Goal: Task Accomplishment & Management: Use online tool/utility

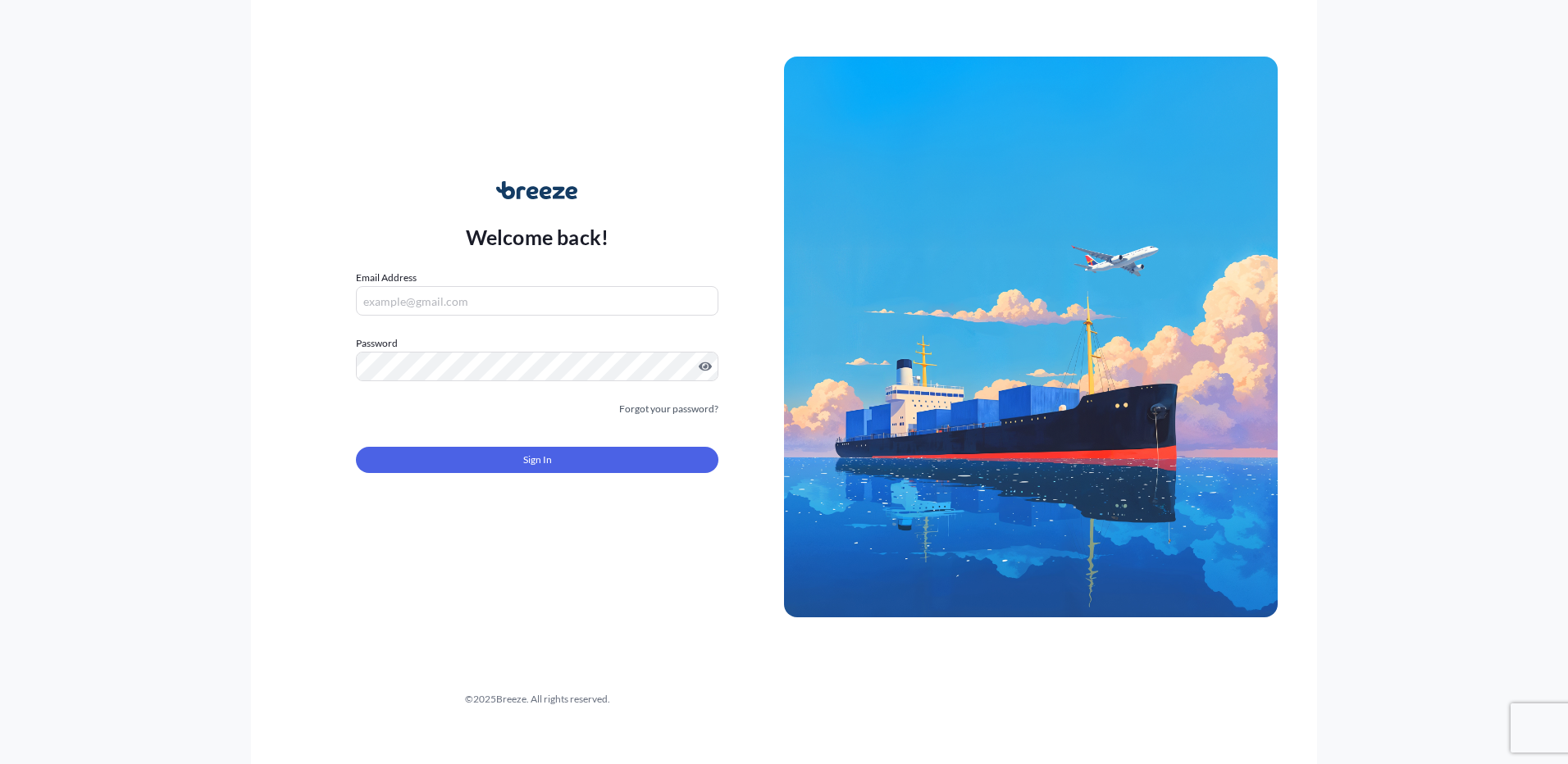
type input "[PERSON_NAME][EMAIL_ADDRESS][PERSON_NAME][DOMAIN_NAME]"
click at [494, 504] on div "Welcome back! Email Address [EMAIL_ADDRESS][PERSON_NAME][DOMAIN_NAME] Password …" at bounding box center [537, 336] width 493 height 377
click at [509, 472] on button "Sign In" at bounding box center [537, 460] width 362 height 26
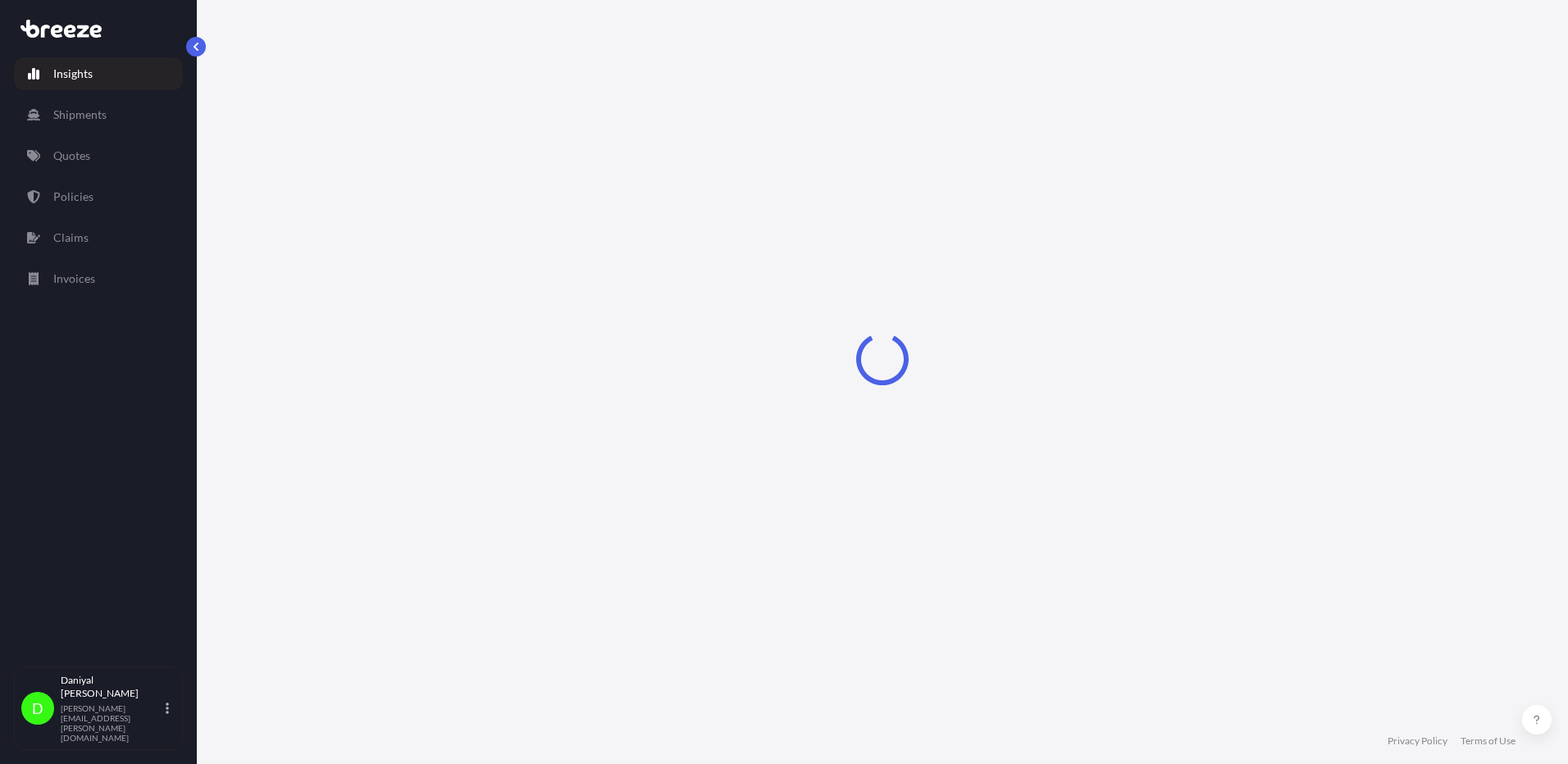
select select "2025"
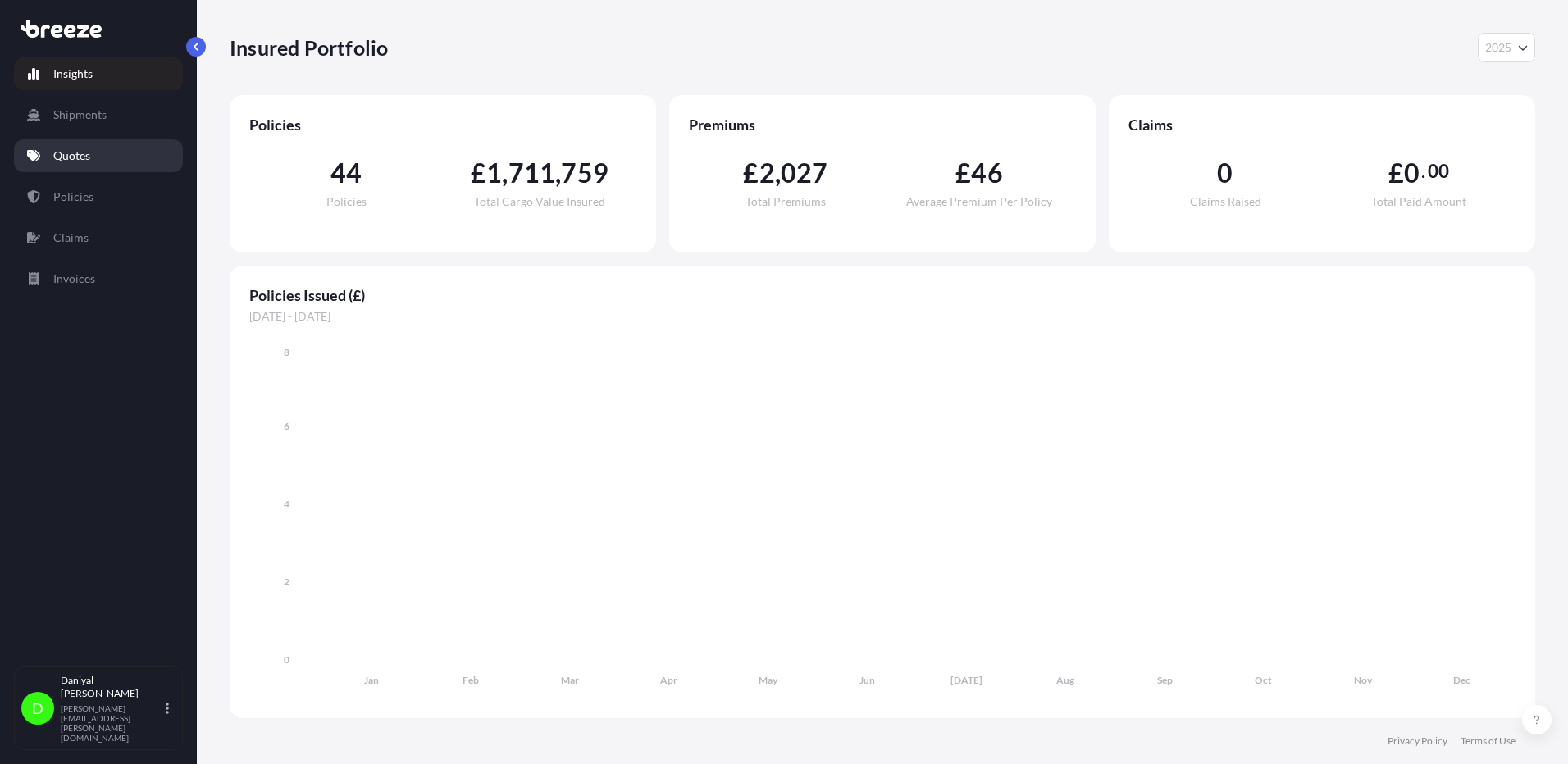
click at [38, 157] on icon at bounding box center [33, 155] width 13 height 11
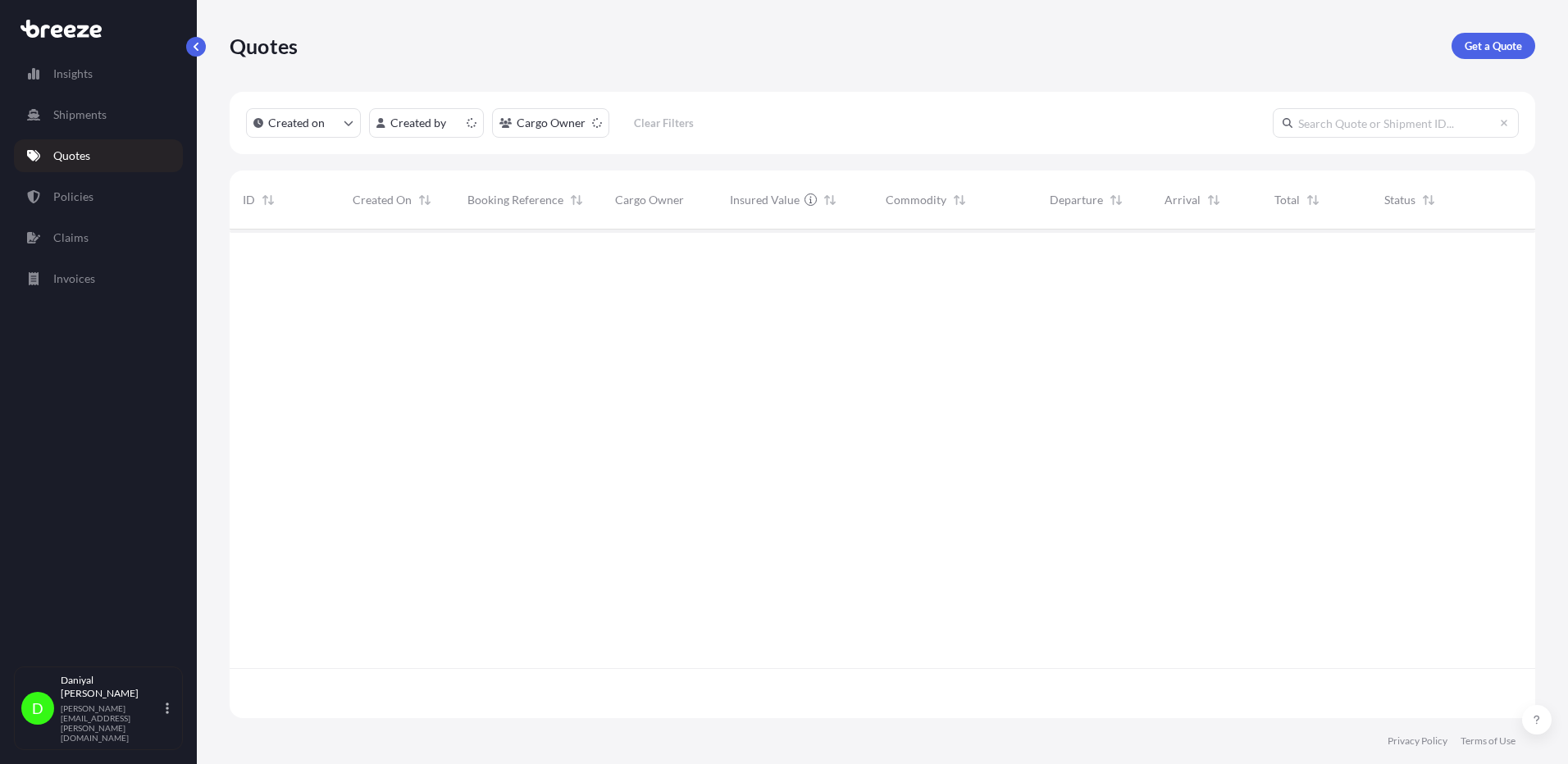
scroll to position [485, 1294]
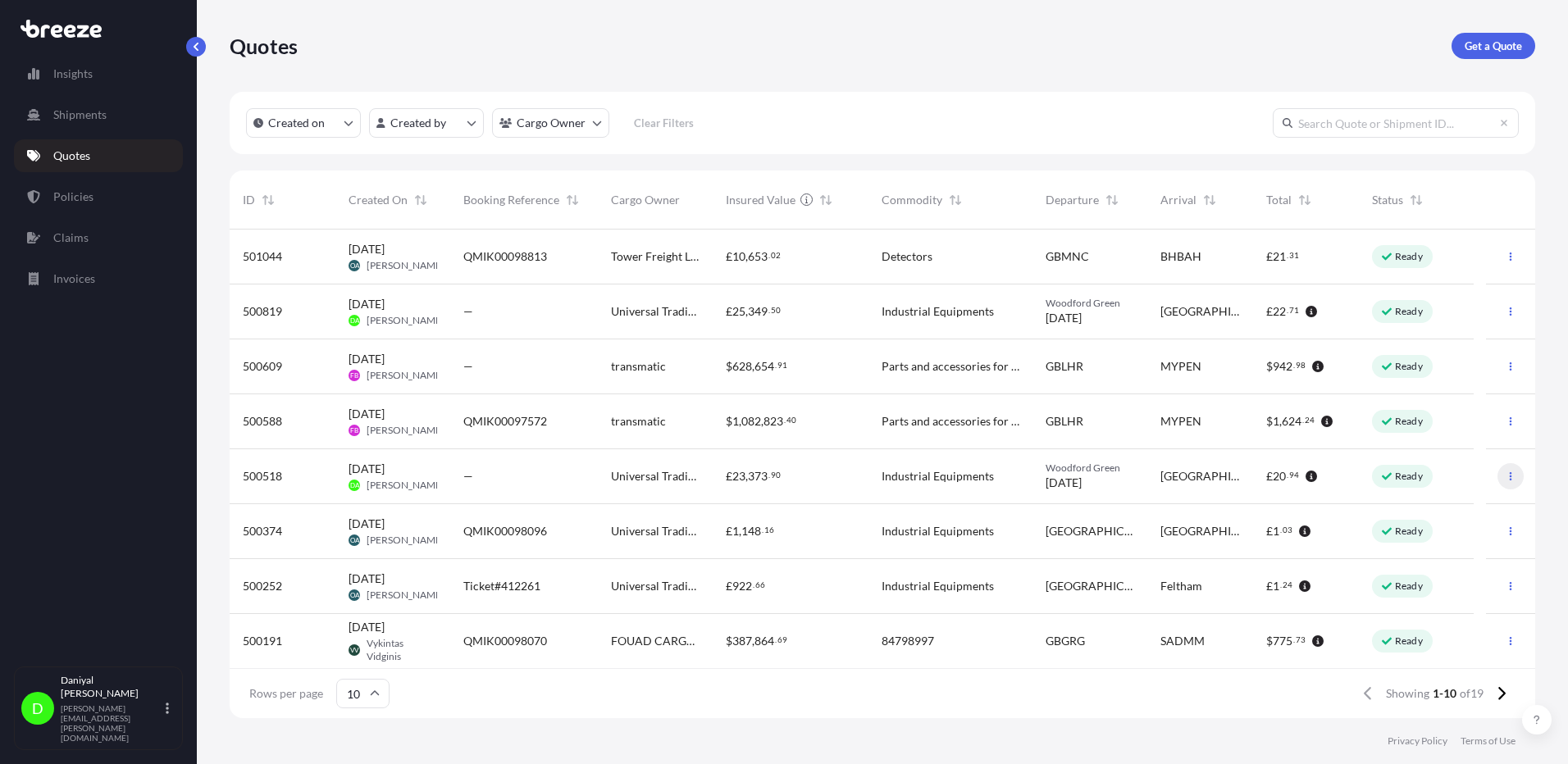
click at [1497, 467] on button "button" at bounding box center [1510, 476] width 26 height 26
click at [1456, 504] on p "Duplicate quote" at bounding box center [1433, 509] width 82 height 16
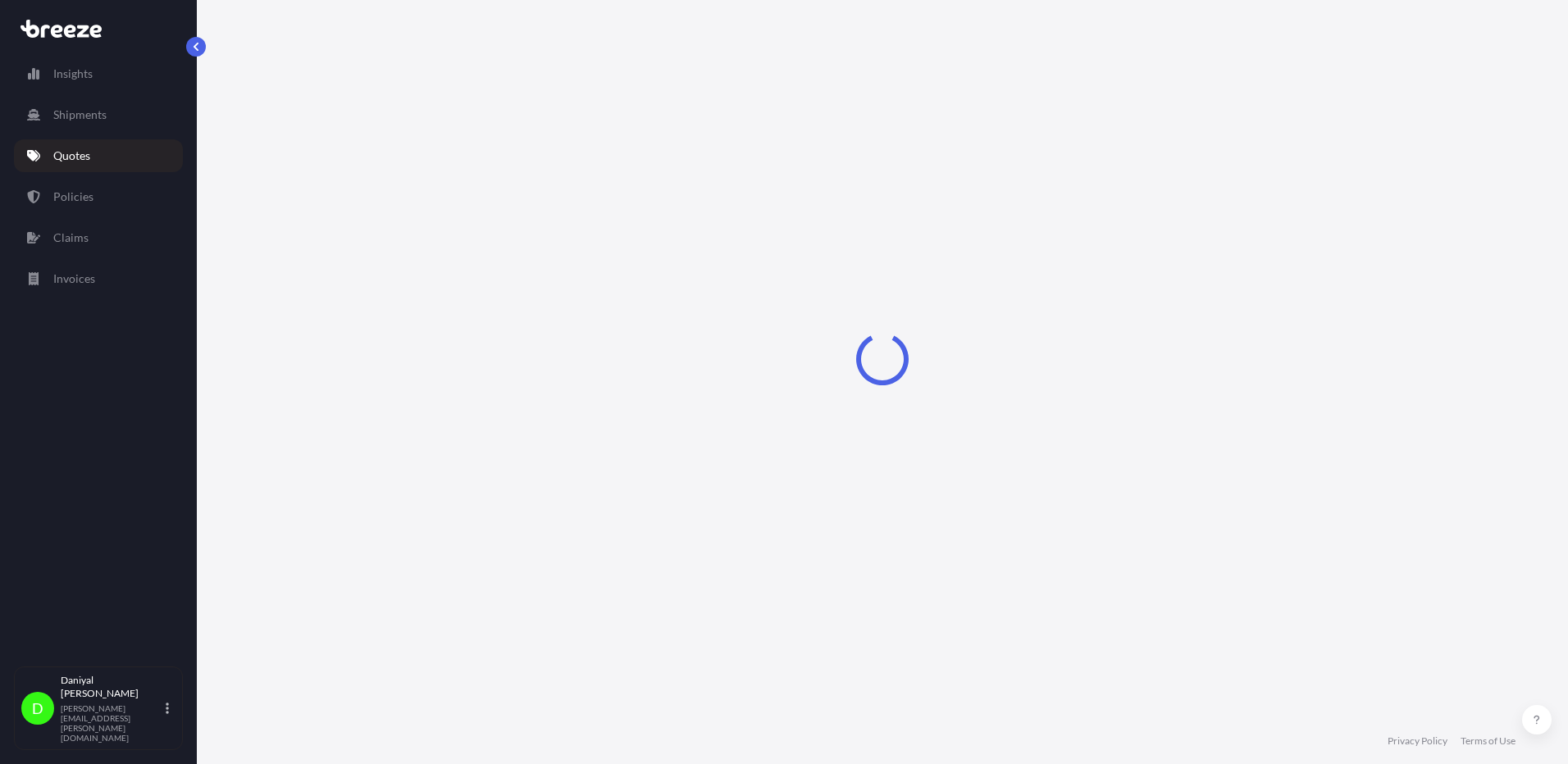
select select "Road"
select select "1"
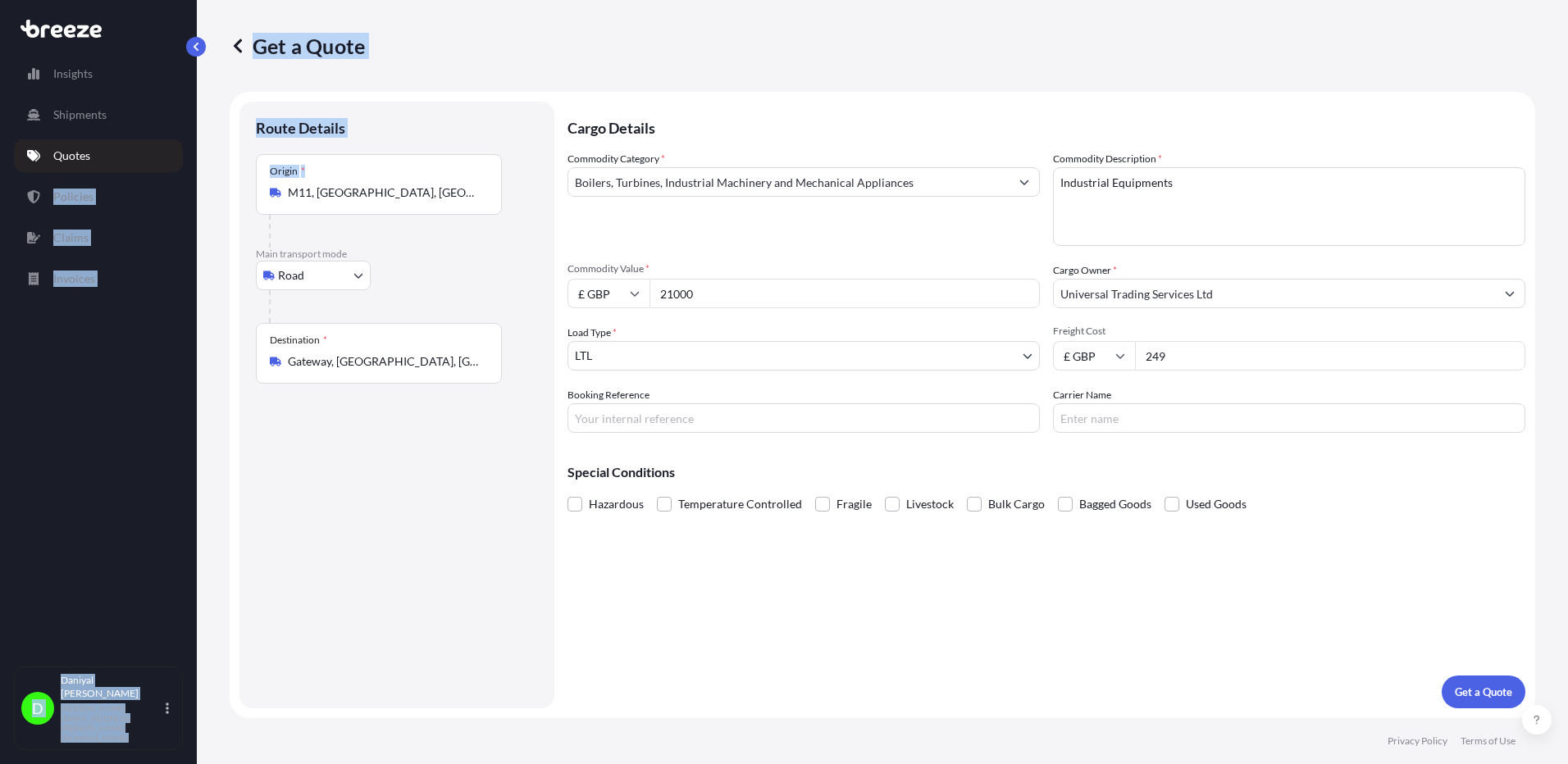
drag, startPoint x: 468, startPoint y: 178, endPoint x: 116, endPoint y: 152, distance: 353.0
click at [116, 152] on div "Insights Shipments Quotes Policies Claims Invoices D [PERSON_NAME] [PERSON_NAME…" at bounding box center [784, 382] width 1568 height 764
click at [334, 195] on input "M11, [GEOGRAPHIC_DATA], [GEOGRAPHIC_DATA]" at bounding box center [385, 192] width 193 height 16
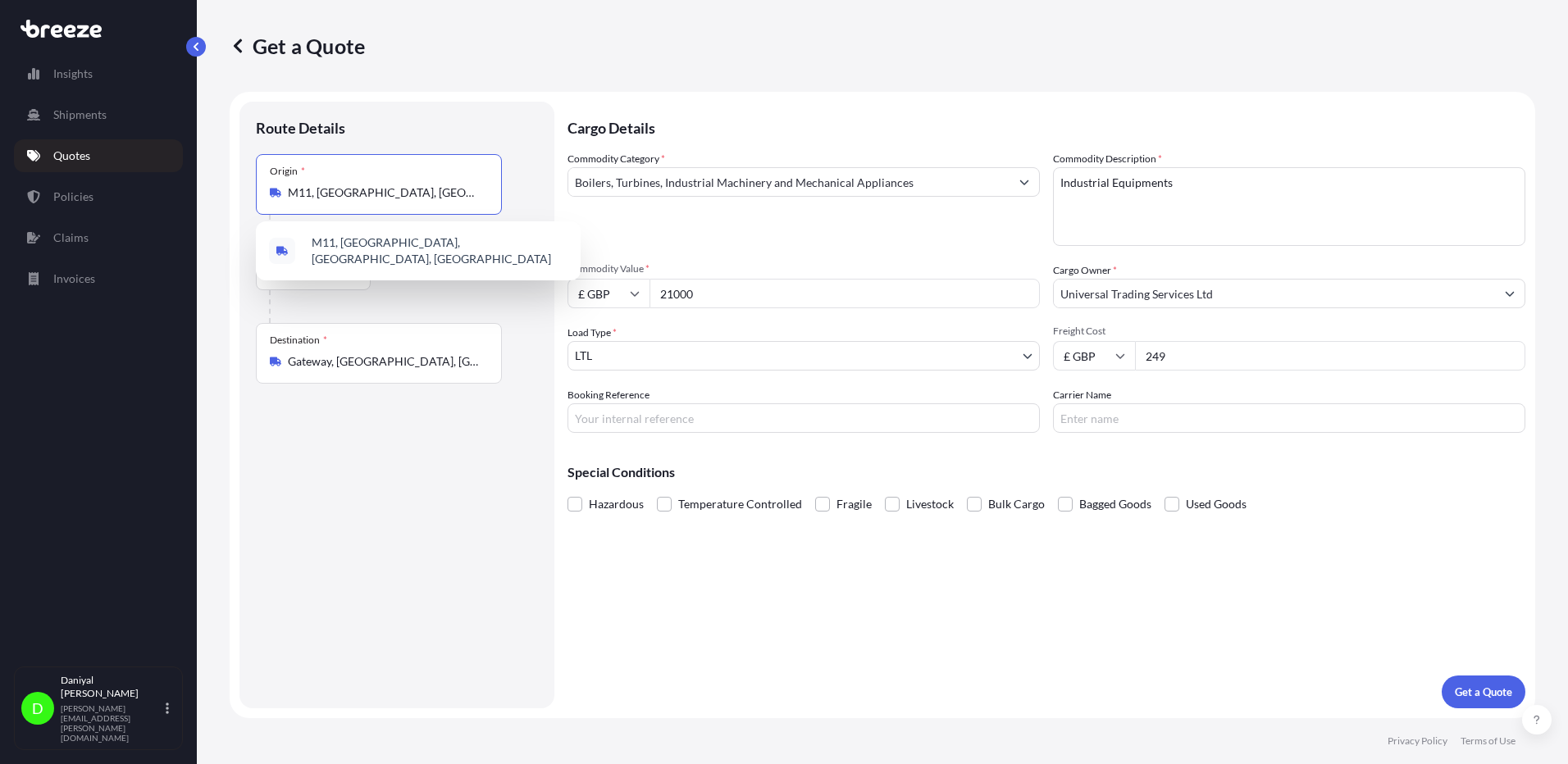
click at [334, 195] on input "M11, [GEOGRAPHIC_DATA], [GEOGRAPHIC_DATA]" at bounding box center [385, 192] width 193 height 16
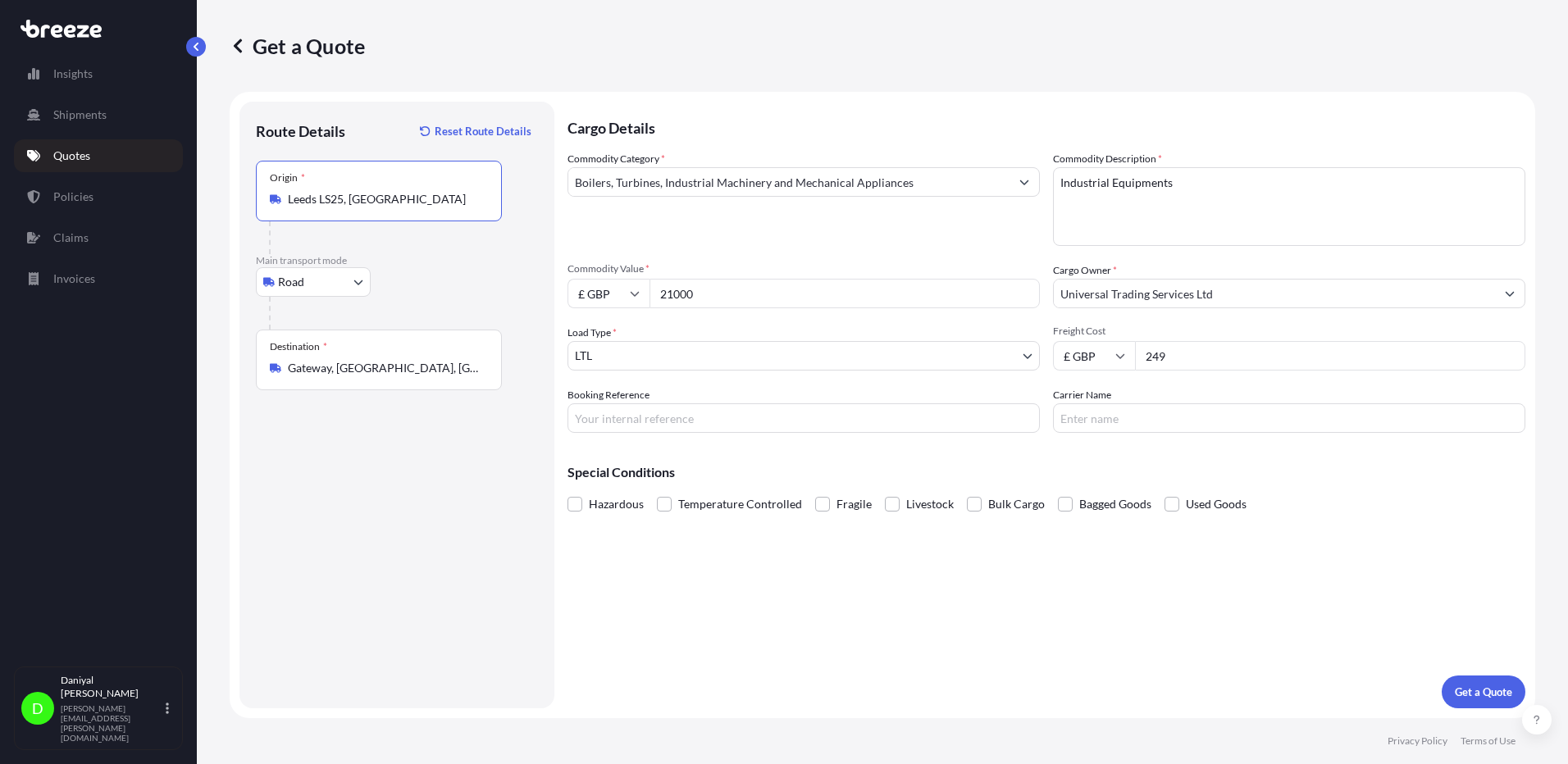
type input "Leeds LS25, [GEOGRAPHIC_DATA]"
drag, startPoint x: 920, startPoint y: 300, endPoint x: 185, endPoint y: 247, distance: 736.9
click at [185, 247] on div "Insights Shipments Quotes Policies Claims Invoices D [PERSON_NAME] [PERSON_NAME…" at bounding box center [784, 382] width 1568 height 764
type input "49749.19"
type input "199"
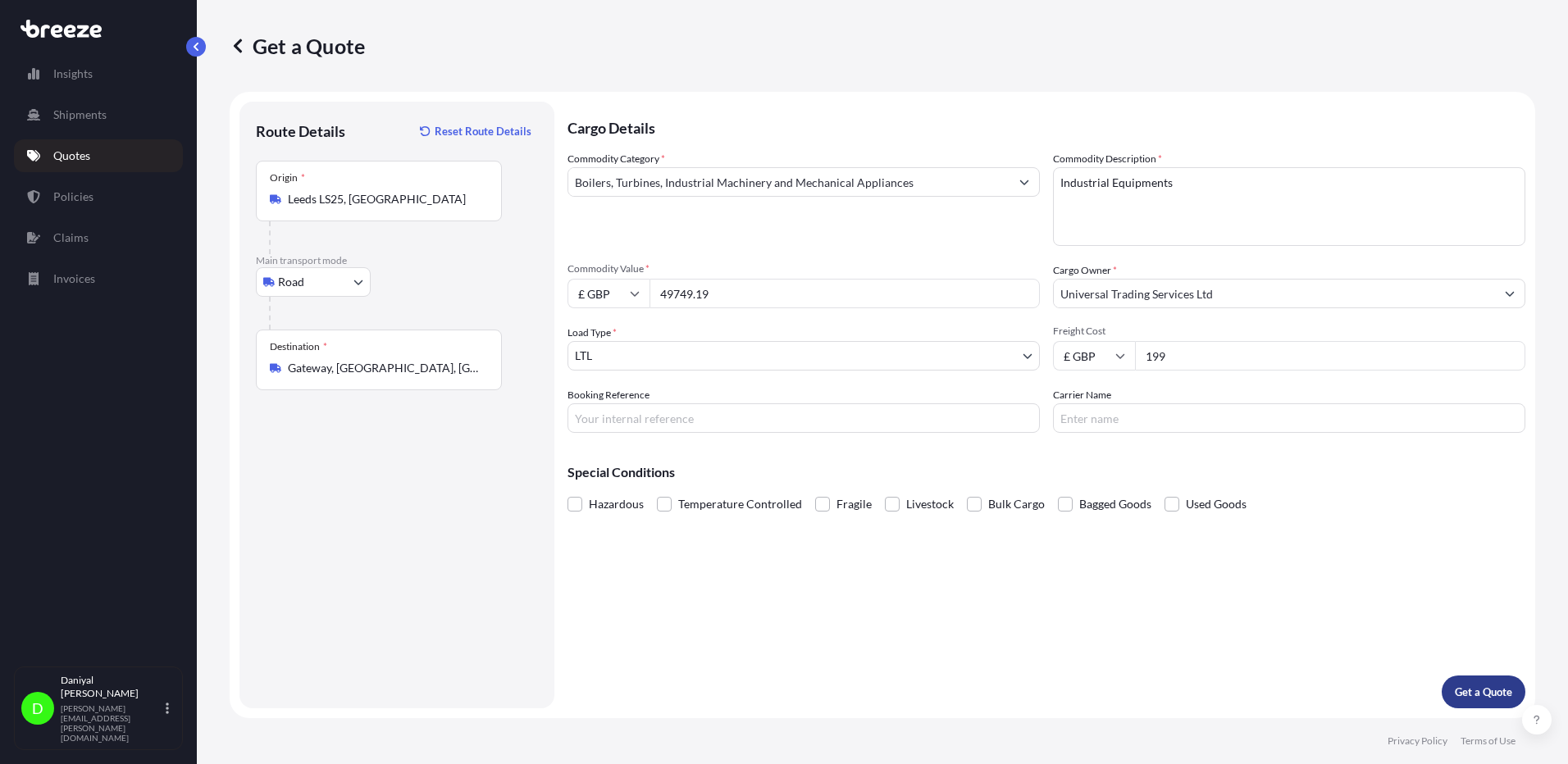
click at [1478, 697] on p "Get a Quote" at bounding box center [1483, 692] width 58 height 16
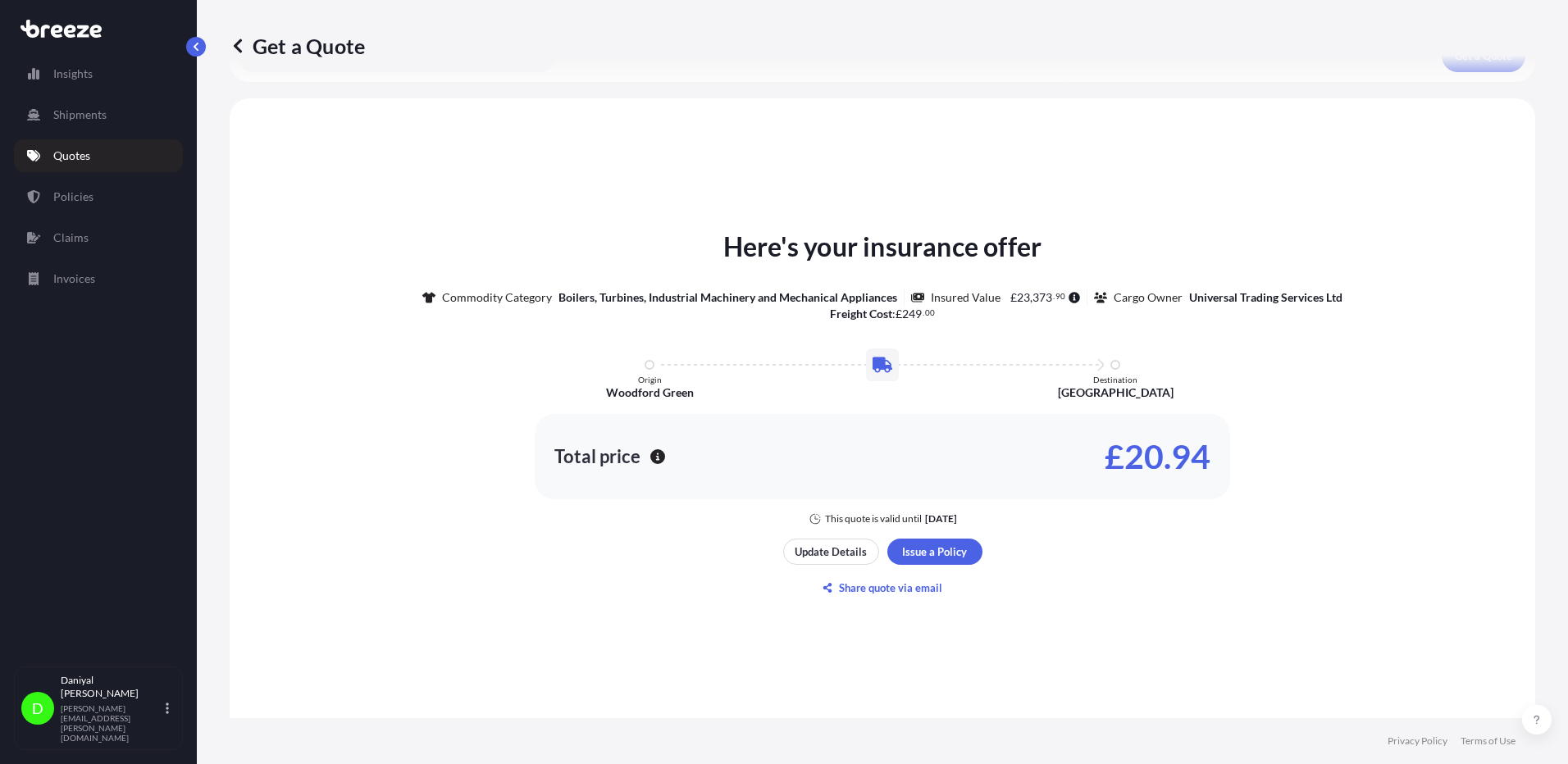
scroll to position [744, 0]
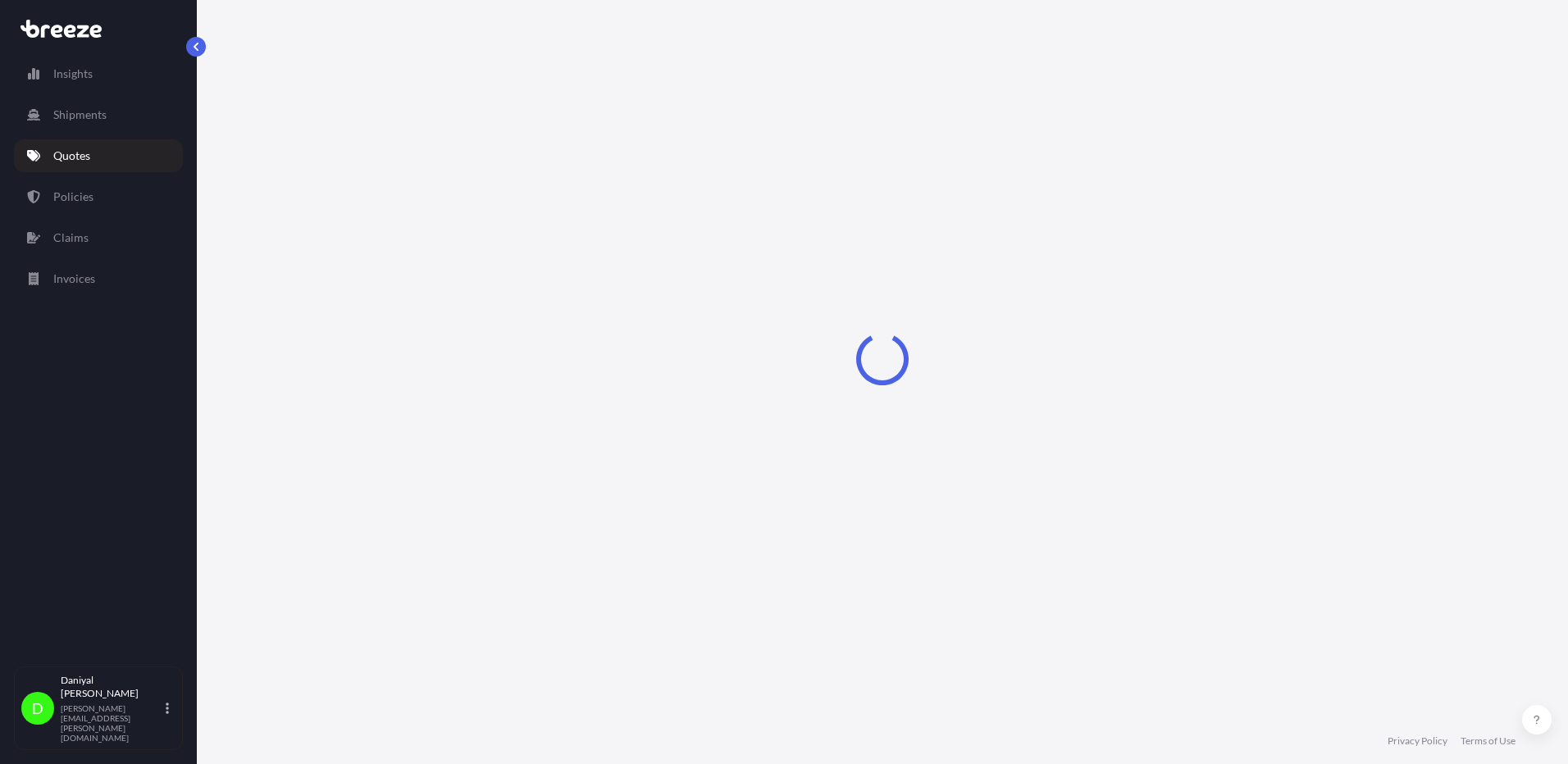
select select "Road"
select select "1"
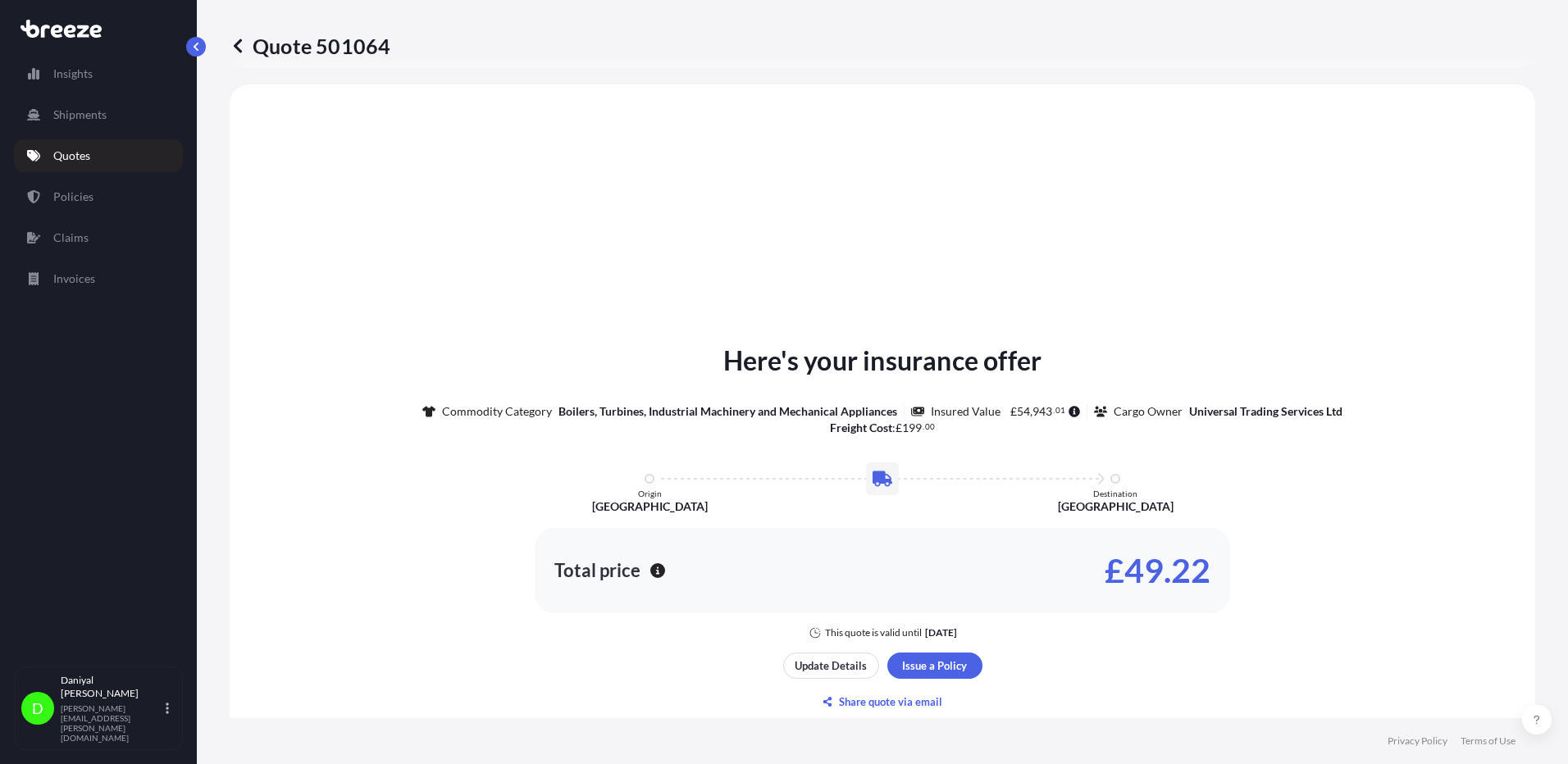
scroll to position [493, 0]
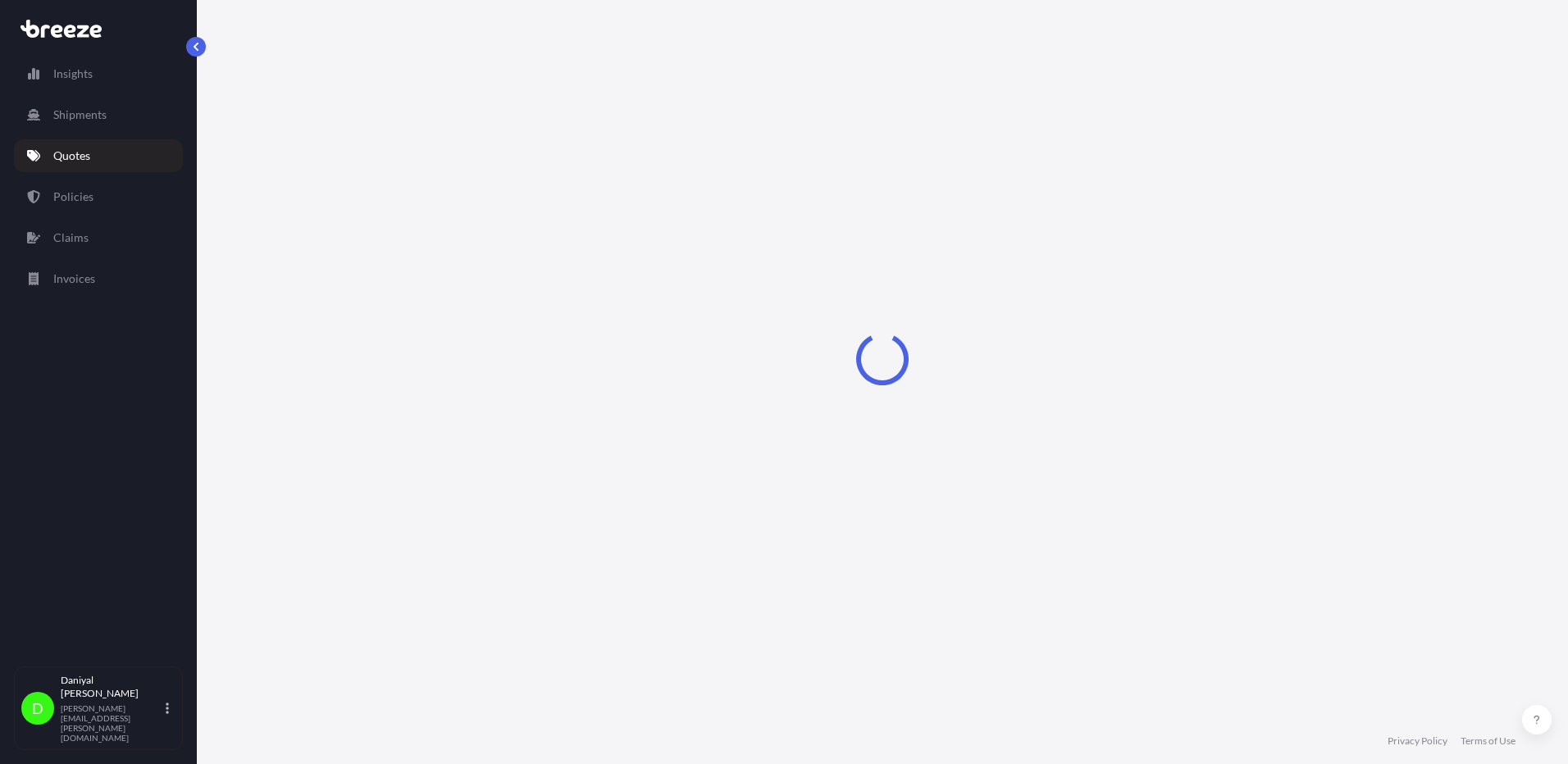
drag, startPoint x: 196, startPoint y: 379, endPoint x: 917, endPoint y: 100, distance: 773.1
click at [196, 379] on div "Insights Shipments Quotes Policies Claims Invoices D [PERSON_NAME] [PERSON_NAME…" at bounding box center [98, 382] width 197 height 764
select select "Road"
select select "1"
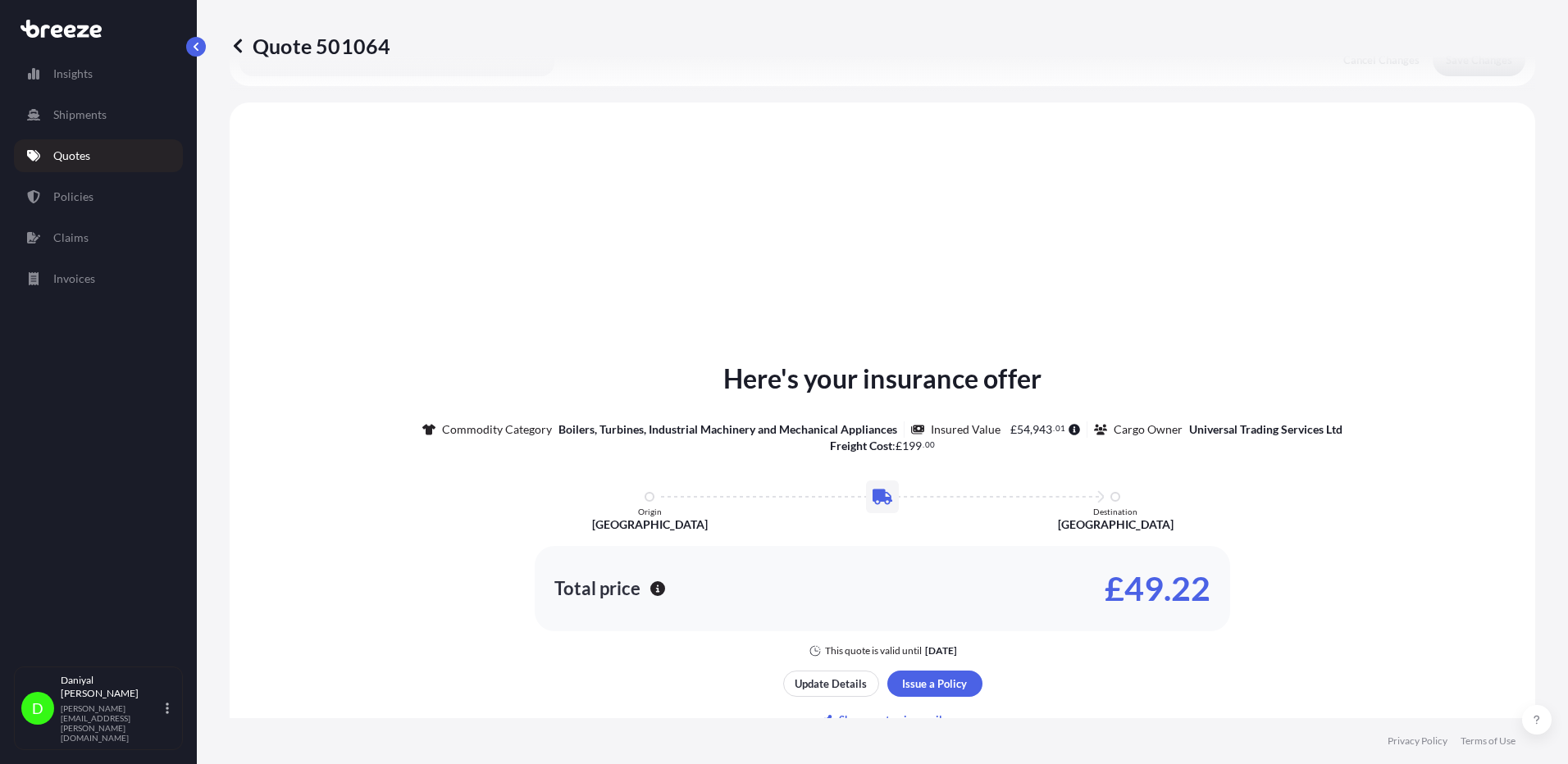
scroll to position [493, 0]
